Goal: Information Seeking & Learning: Check status

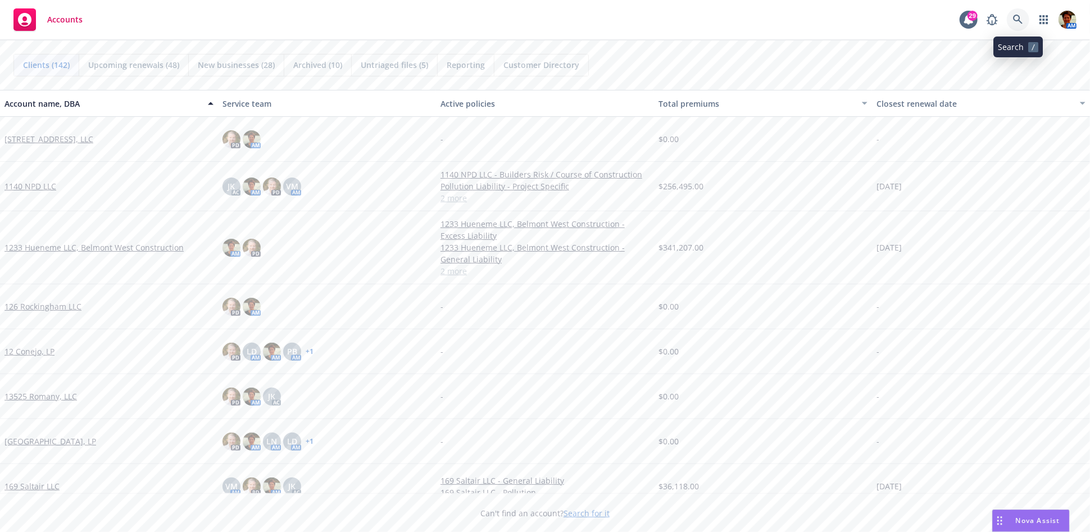
click at [1020, 24] on icon at bounding box center [1018, 20] width 10 height 10
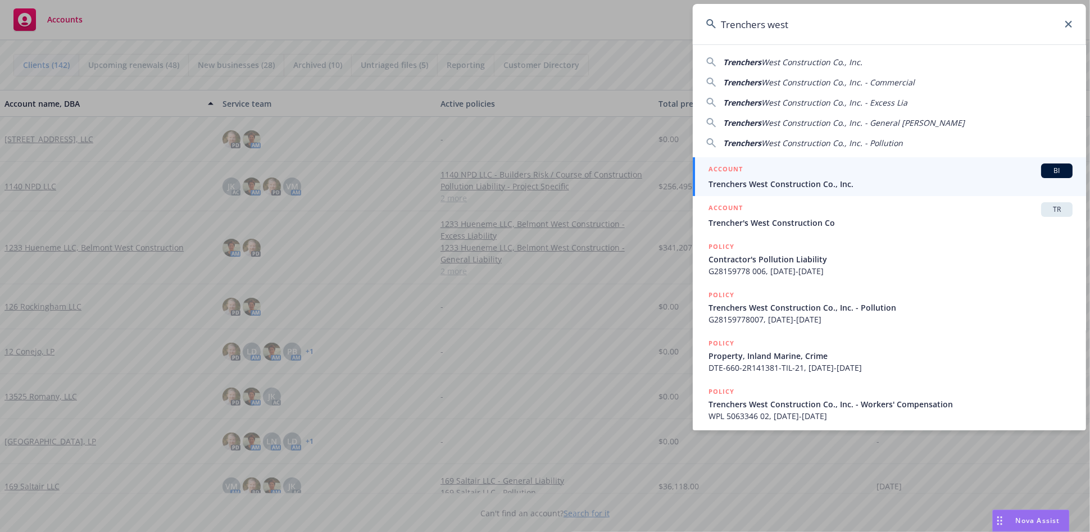
type input "Trenchers west"
click at [779, 170] on div "ACCOUNT BI" at bounding box center [891, 171] width 364 height 15
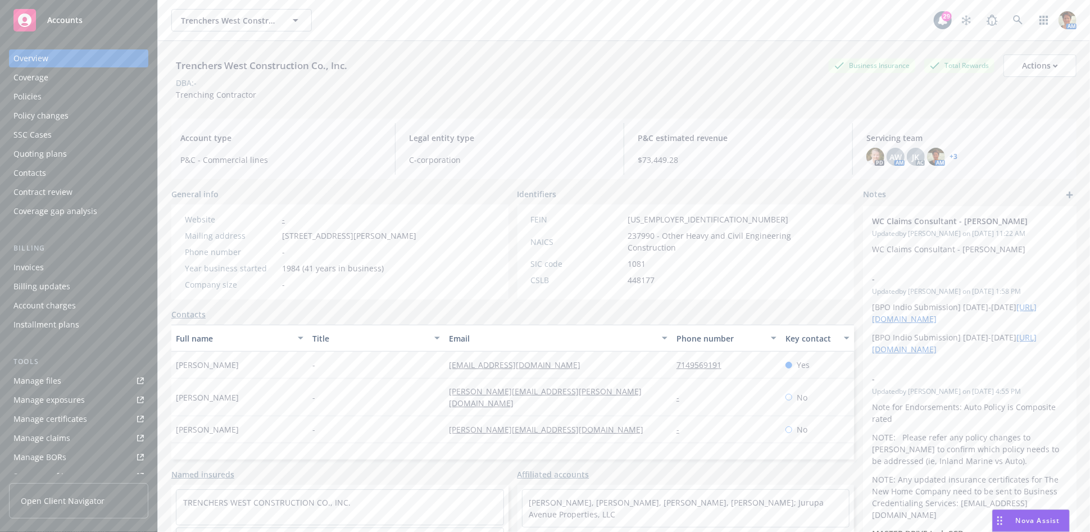
click at [32, 99] on div "Policies" at bounding box center [27, 97] width 28 height 18
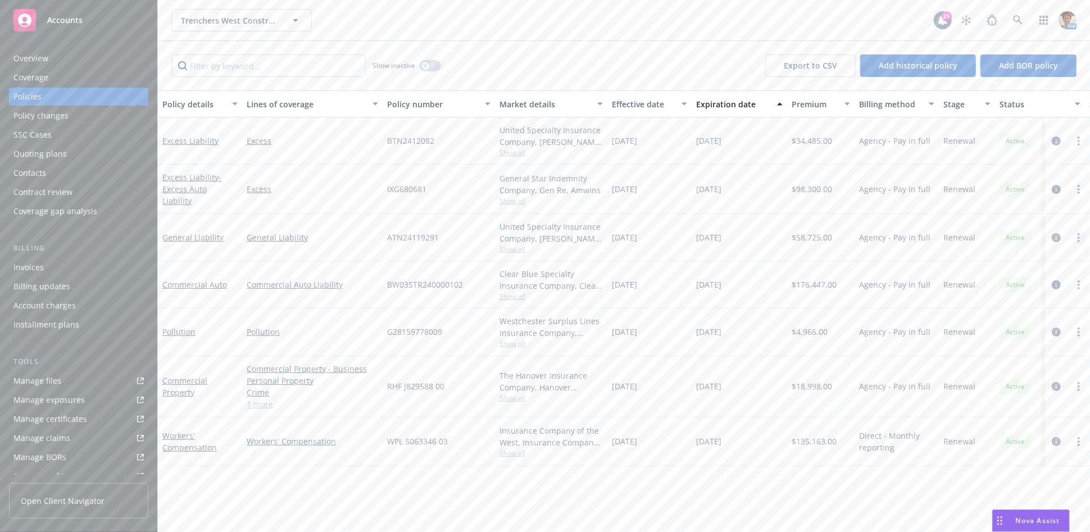
click at [1077, 234] on link "more" at bounding box center [1078, 237] width 13 height 13
click at [1008, 389] on link "Copy logging email" at bounding box center [1019, 393] width 132 height 22
click at [64, 160] on div "Quoting plans" at bounding box center [39, 154] width 53 height 18
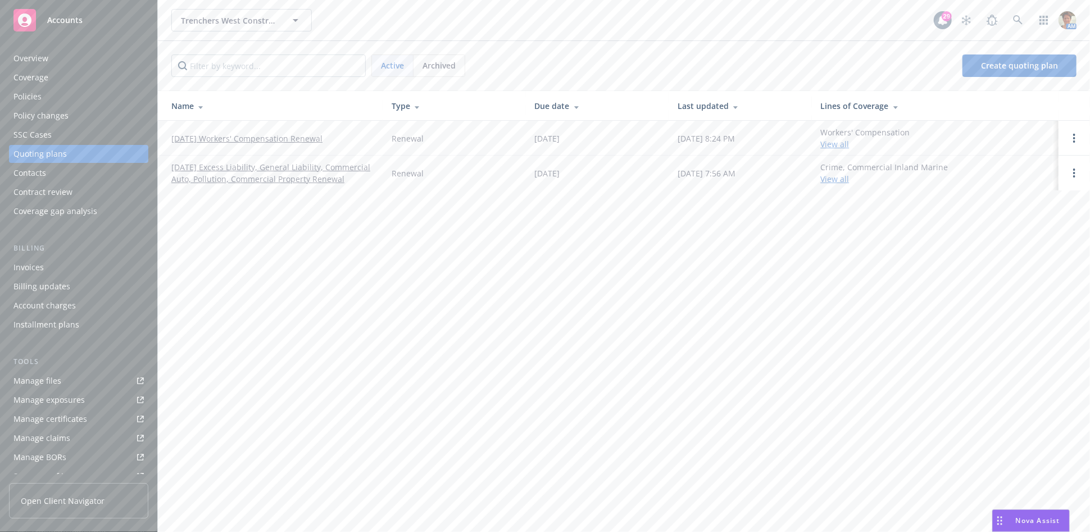
click at [257, 168] on link "[DATE] Excess Liability, General Liability, Commercial Auto, Pollution, Commerc…" at bounding box center [272, 173] width 202 height 24
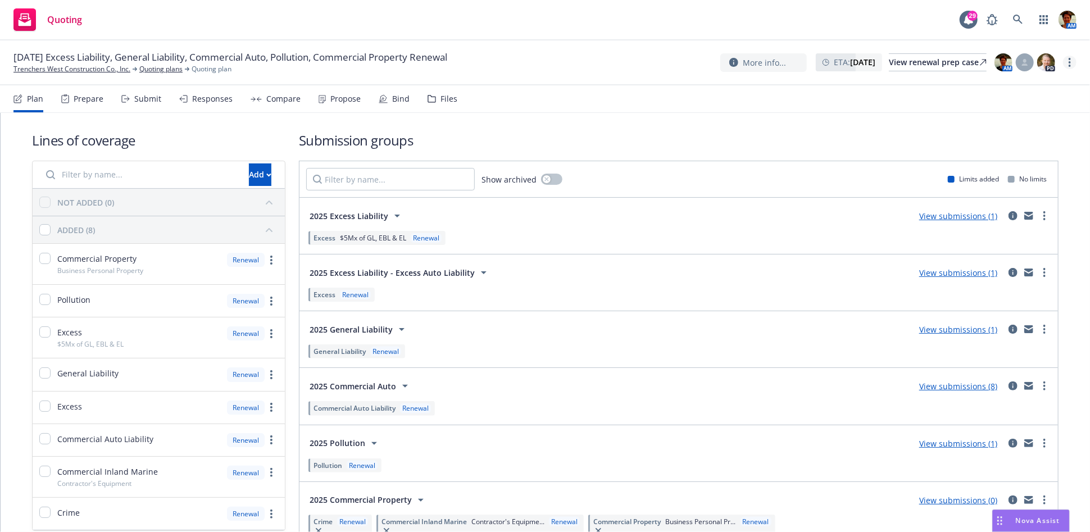
click at [1069, 58] on icon "more" at bounding box center [1070, 62] width 2 height 9
click at [1000, 85] on link "Copy logging email" at bounding box center [1013, 85] width 125 height 22
